Goal: Transaction & Acquisition: Download file/media

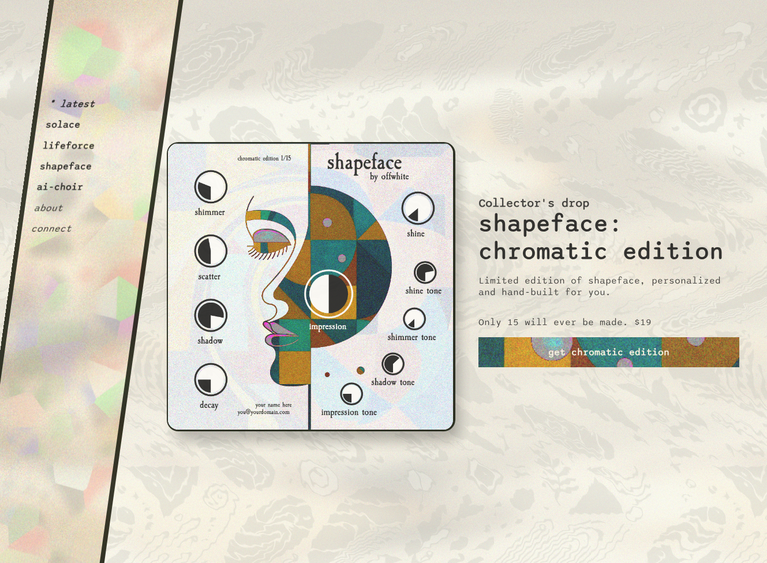
click at [69, 164] on button "shapeface" at bounding box center [66, 166] width 54 height 12
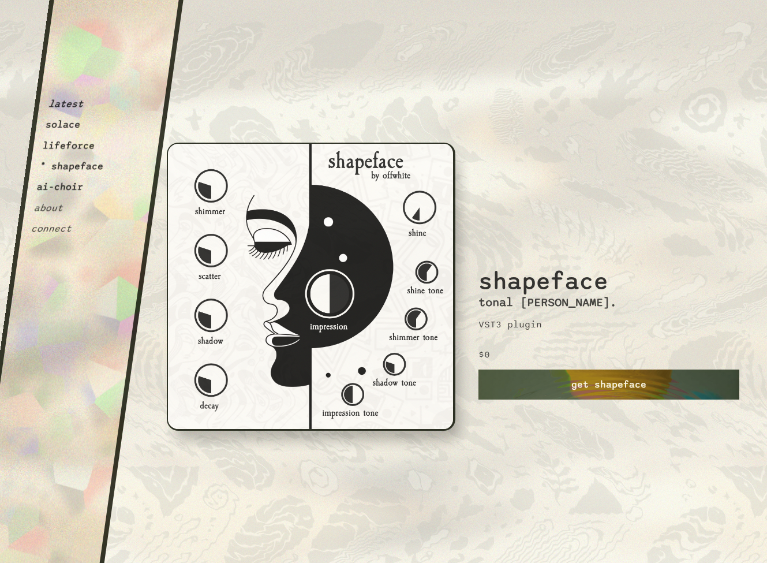
click at [619, 382] on link "get shapeface" at bounding box center [609, 384] width 261 height 30
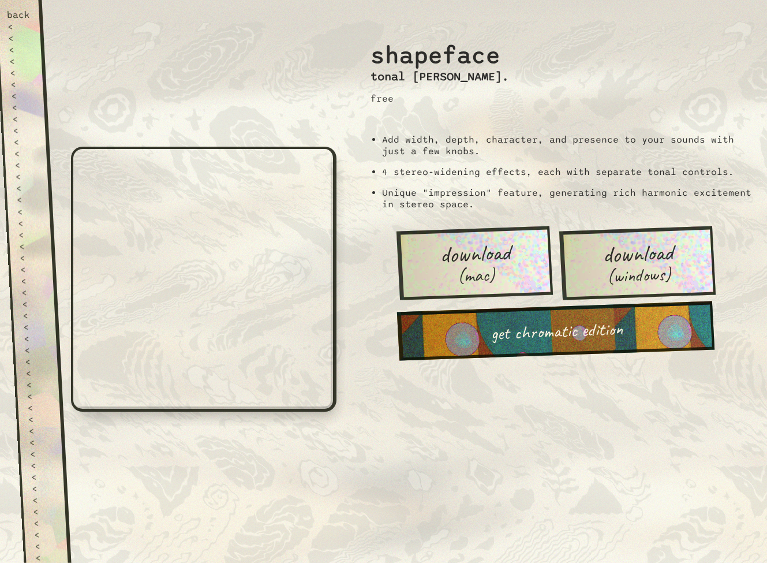
click at [480, 271] on span "(mac)" at bounding box center [476, 275] width 39 height 21
click at [18, 14] on div "back" at bounding box center [18, 15] width 24 height 12
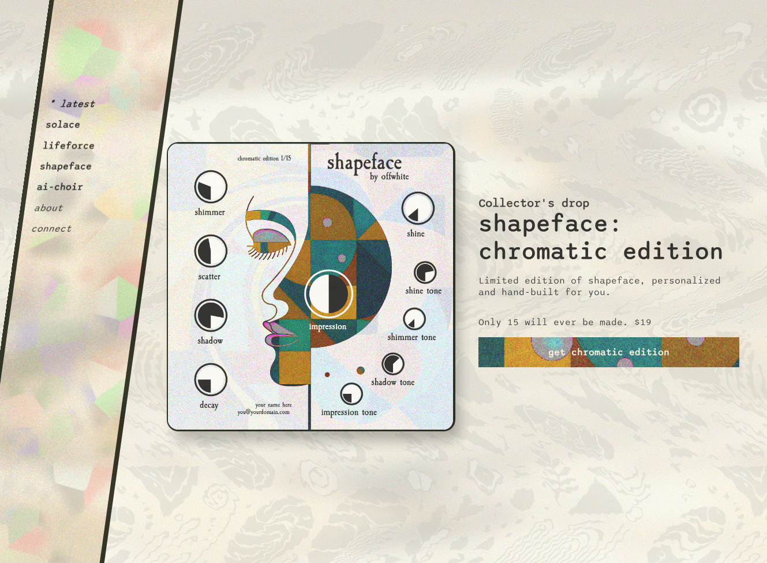
click at [66, 184] on button "ai-choir" at bounding box center [60, 187] width 48 height 12
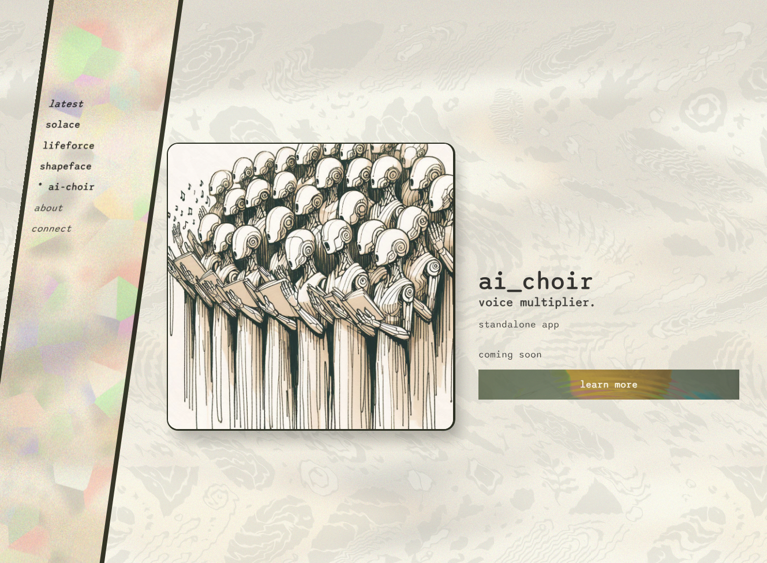
click at [64, 145] on button "lifeforce" at bounding box center [69, 146] width 54 height 12
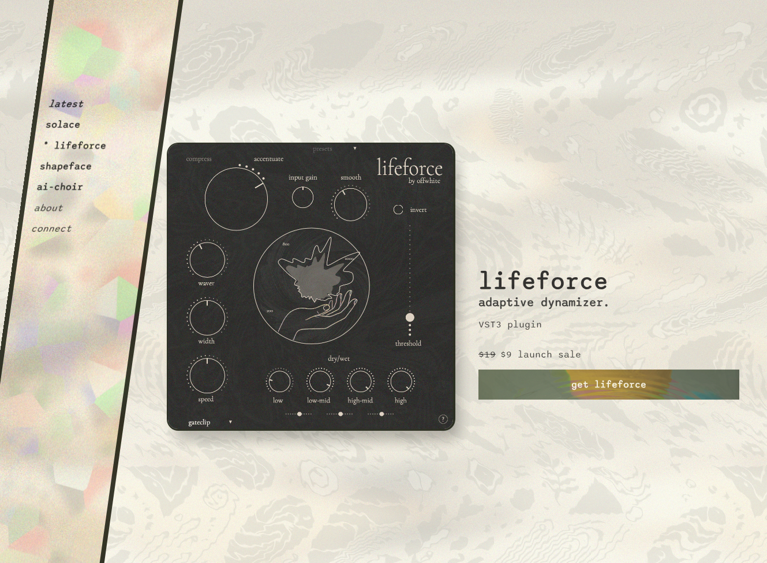
click at [68, 166] on button "shapeface" at bounding box center [66, 166] width 54 height 12
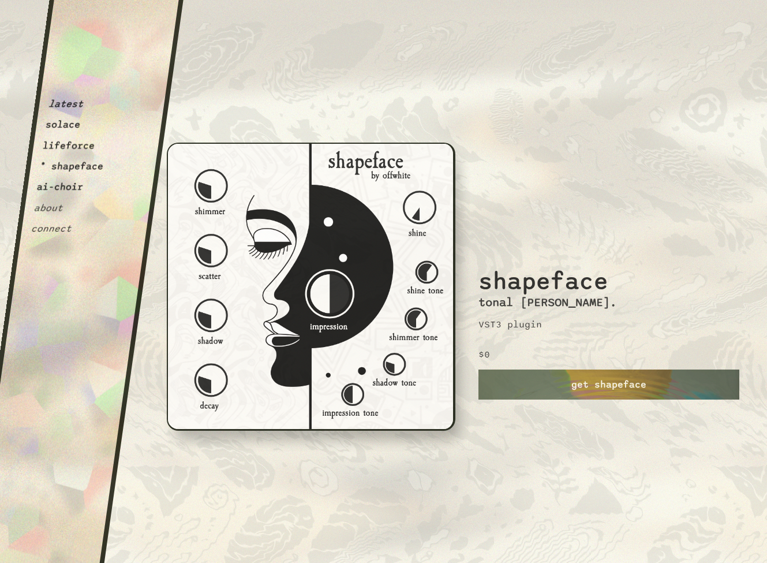
click at [64, 190] on button "ai-choir" at bounding box center [60, 187] width 48 height 12
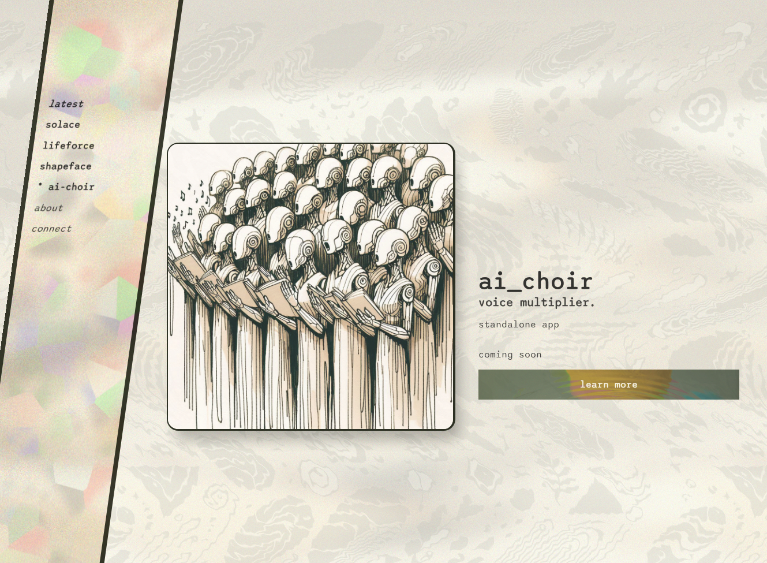
click at [60, 127] on button "solace" at bounding box center [63, 125] width 36 height 12
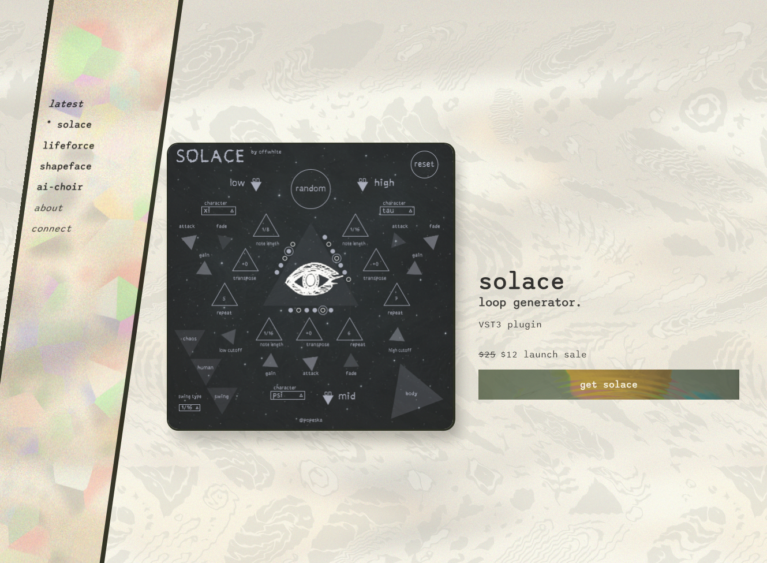
click at [65, 143] on button "lifeforce" at bounding box center [69, 146] width 54 height 12
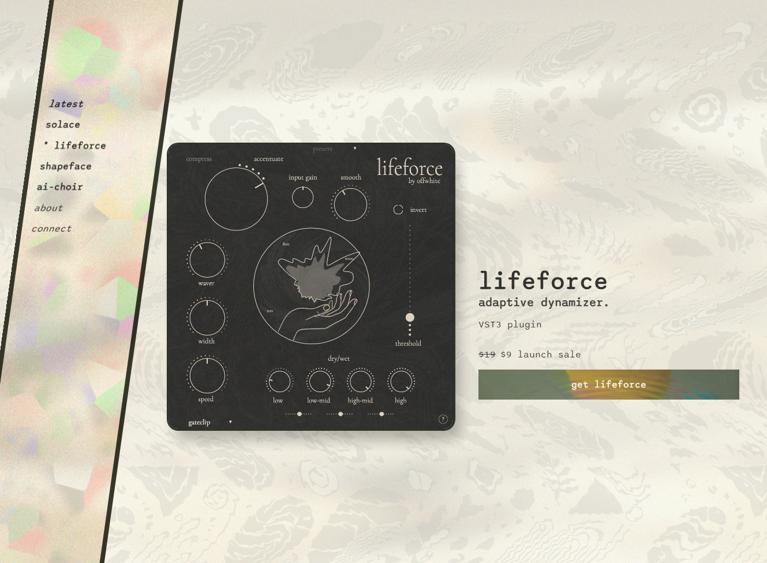
click at [54, 163] on button "shapeface" at bounding box center [66, 166] width 54 height 12
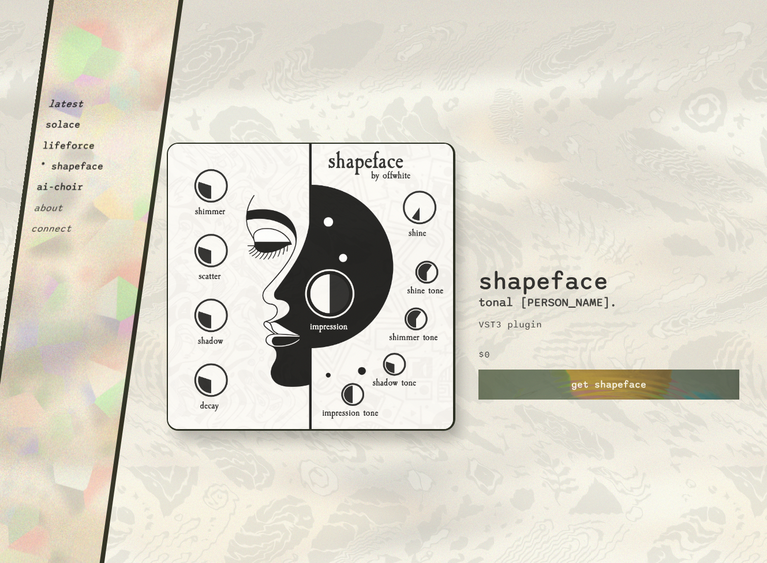
click at [68, 145] on button "lifeforce" at bounding box center [69, 146] width 54 height 12
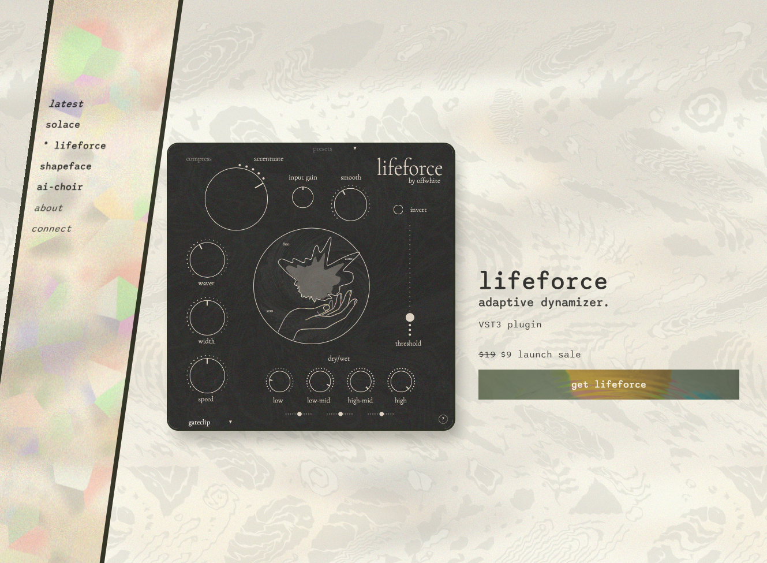
click at [90, 169] on button "shapeface" at bounding box center [66, 166] width 54 height 12
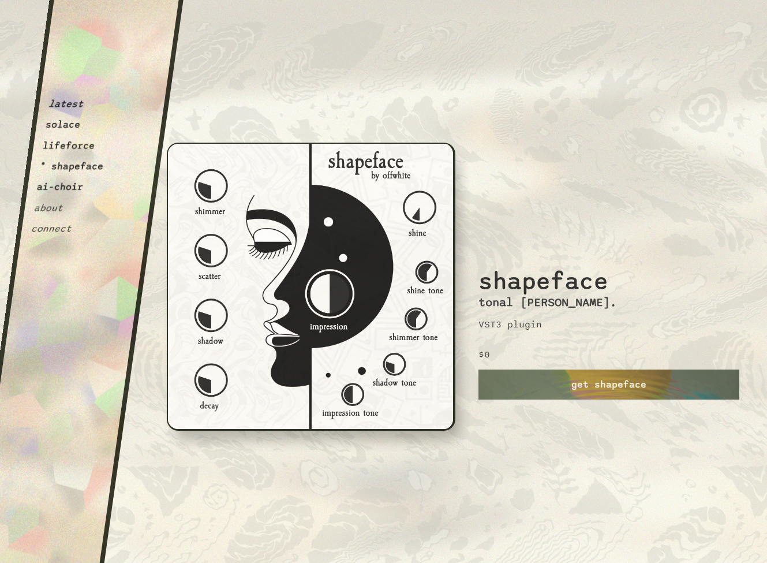
click at [72, 146] on button "lifeforce" at bounding box center [69, 146] width 54 height 12
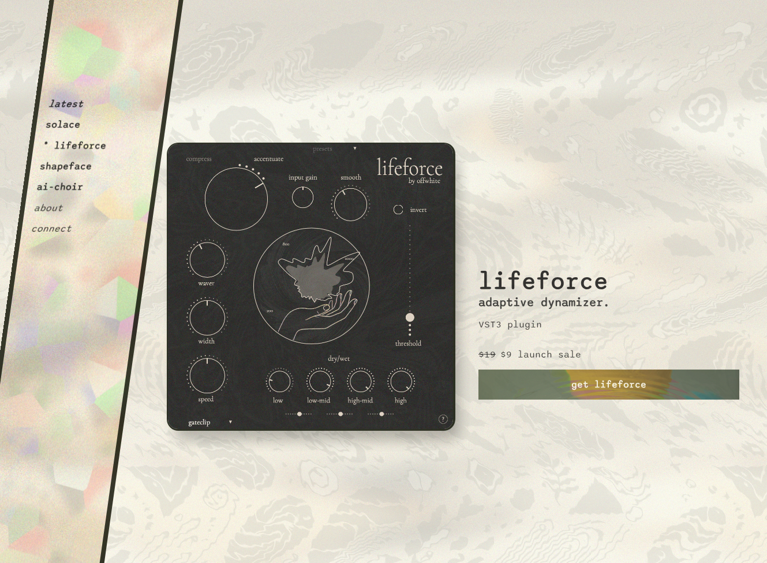
click at [72, 165] on button "shapeface" at bounding box center [66, 166] width 54 height 12
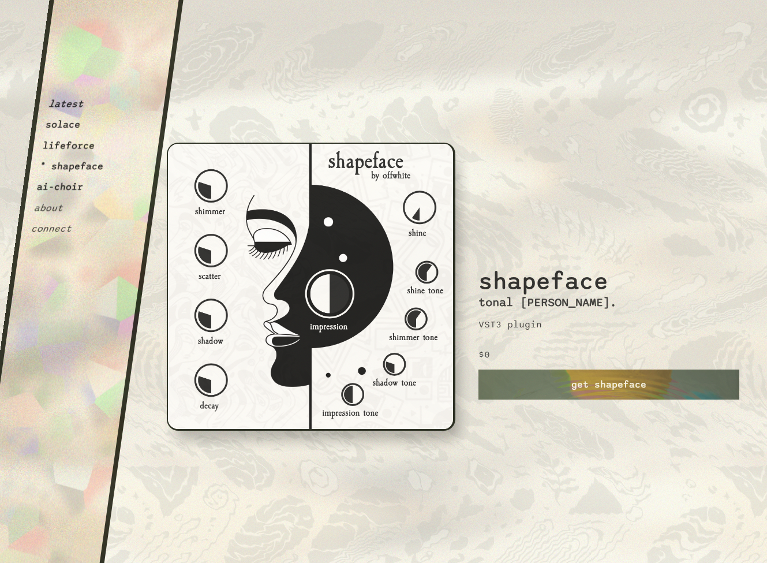
click at [72, 185] on button "ai-choir" at bounding box center [60, 187] width 48 height 12
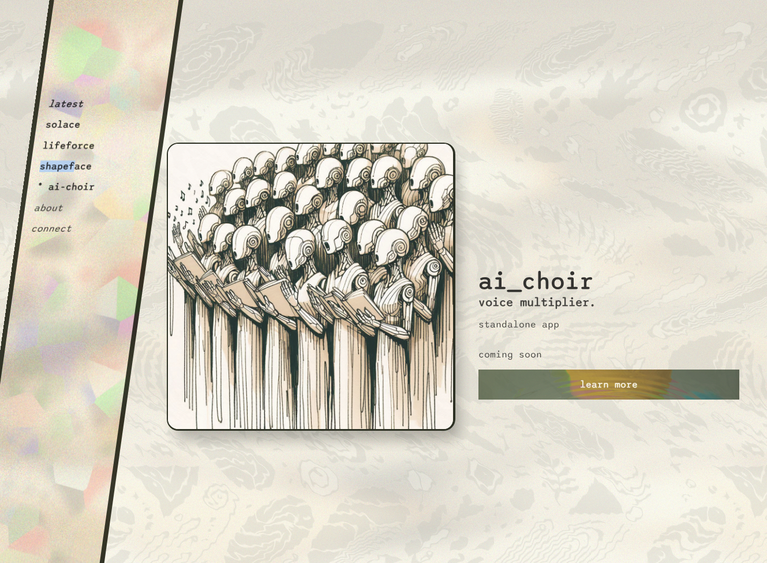
click at [75, 162] on div "latest solace lifeforce shapeface * ai-choir about connect" at bounding box center [75, 121] width 89 height 225
click at [77, 166] on button "shapeface" at bounding box center [66, 166] width 54 height 12
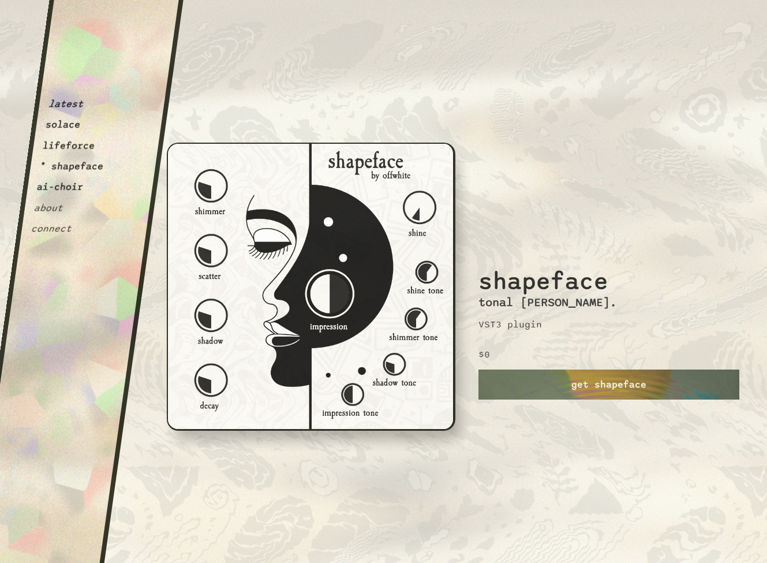
click at [81, 155] on div "latest solace lifeforce * shapeface ai-choir about connect" at bounding box center [78, 121] width 95 height 225
click at [81, 146] on button "lifeforce" at bounding box center [69, 146] width 54 height 12
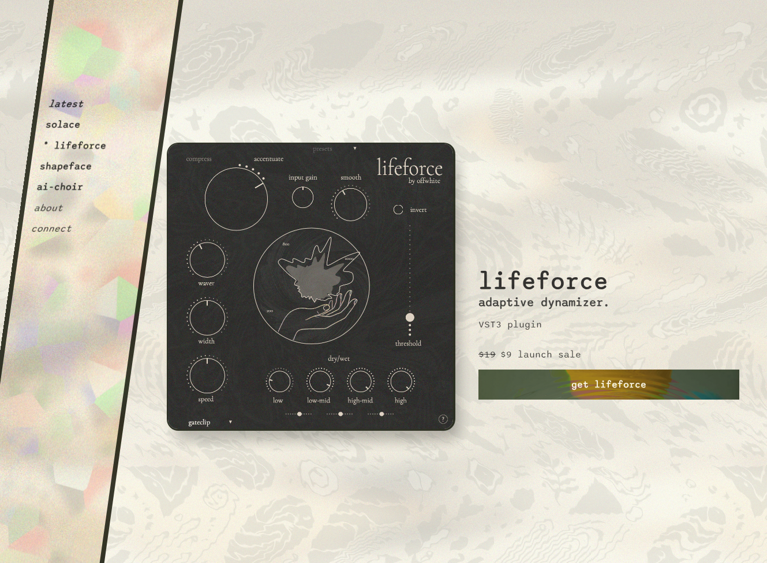
click at [549, 395] on link "get lifeforce" at bounding box center [609, 384] width 261 height 30
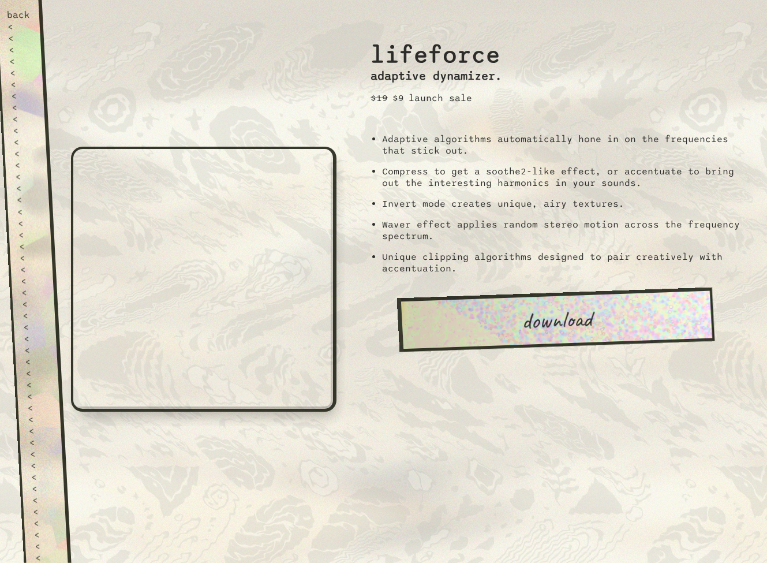
click at [566, 317] on link "download" at bounding box center [556, 319] width 318 height 65
